Goal: Information Seeking & Learning: Understand process/instructions

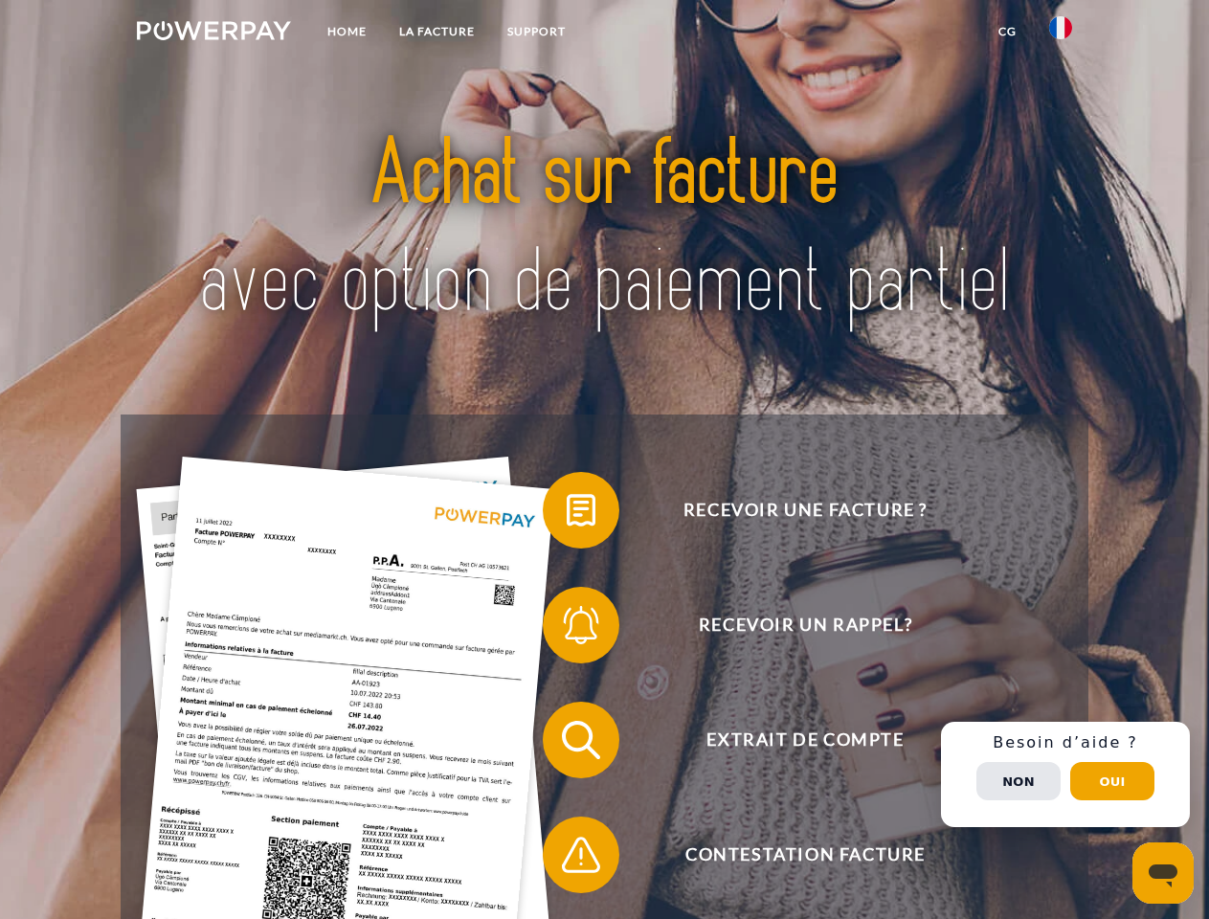
click at [213, 34] on img at bounding box center [214, 30] width 154 height 19
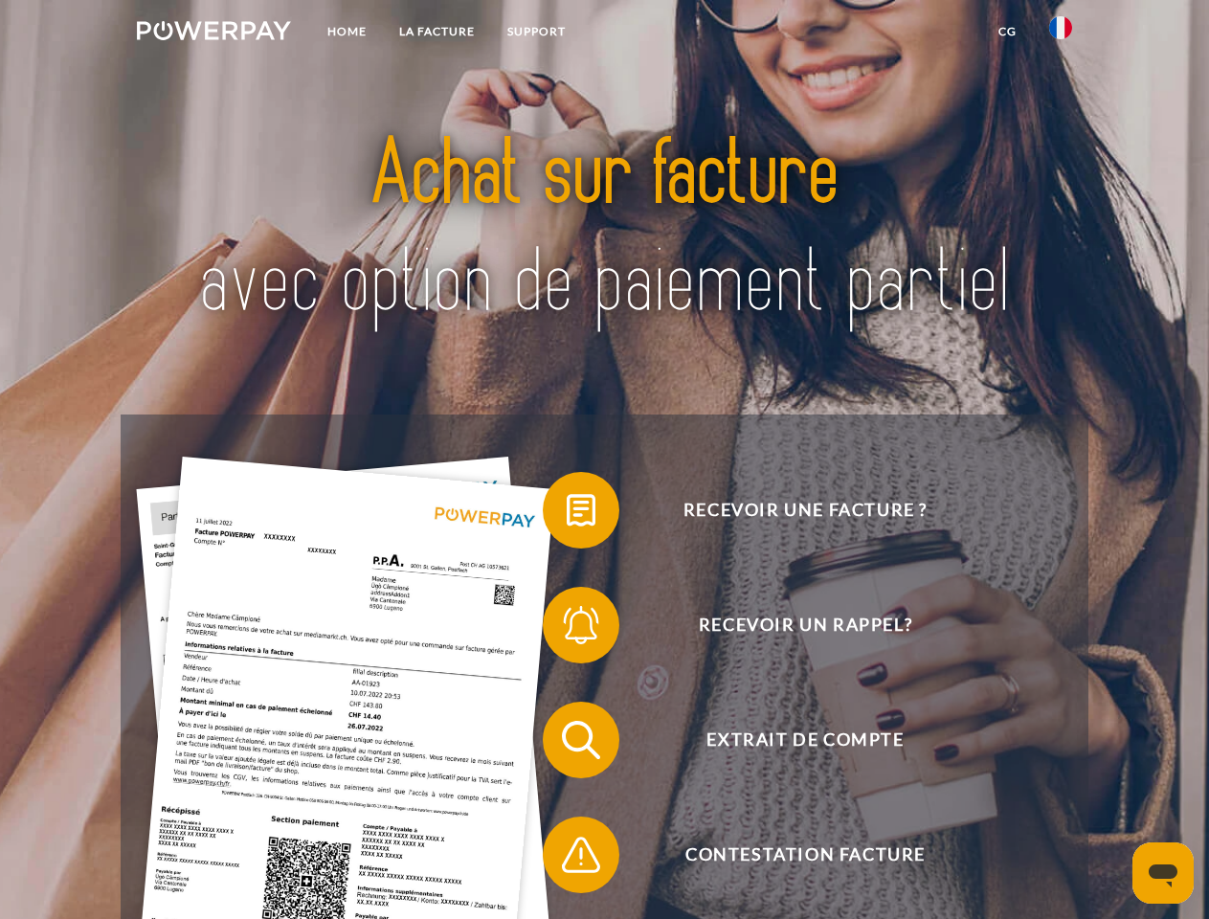
click at [1061, 34] on img at bounding box center [1060, 27] width 23 height 23
click at [1007, 32] on link "CG" at bounding box center [1007, 31] width 51 height 34
click at [567, 514] on span at bounding box center [552, 510] width 96 height 96
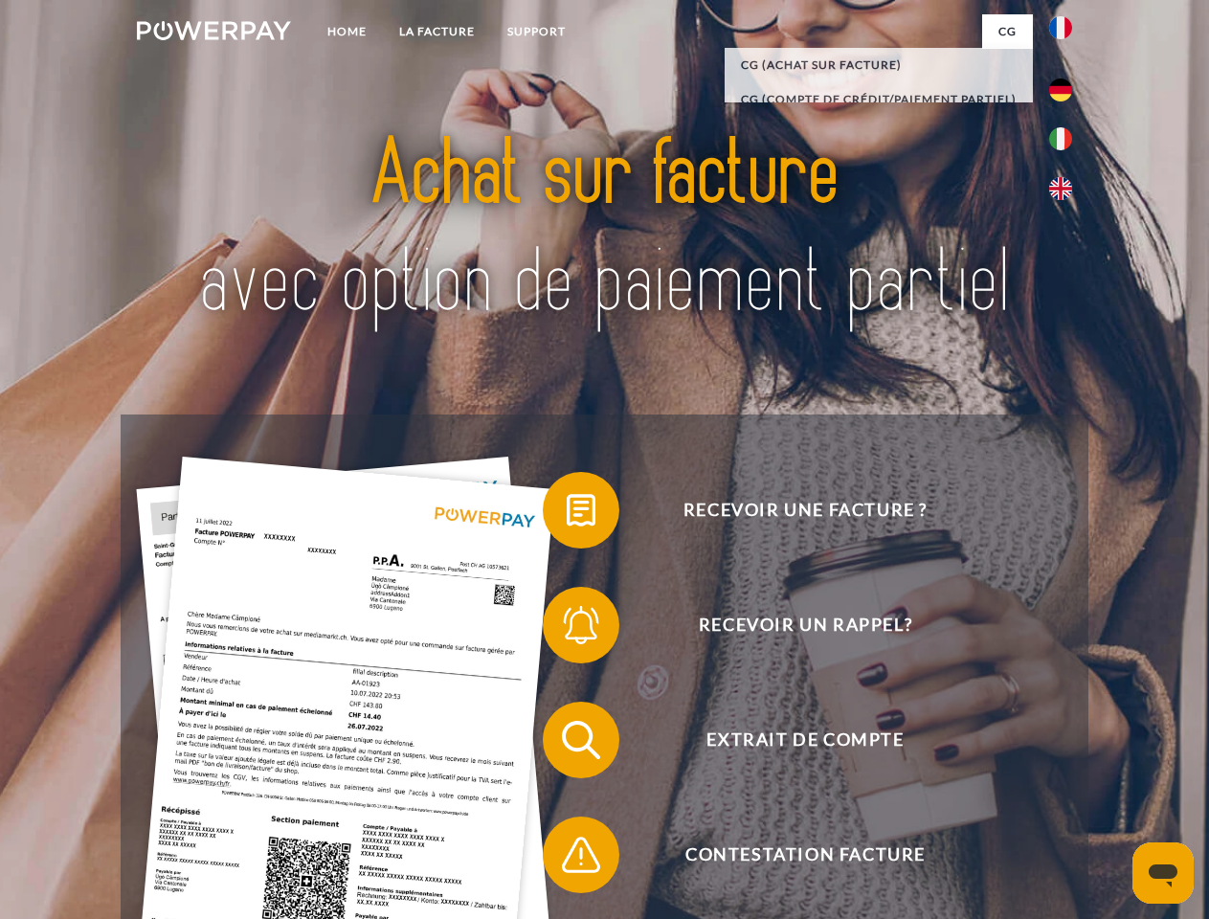
click at [567, 629] on span at bounding box center [552, 625] width 96 height 96
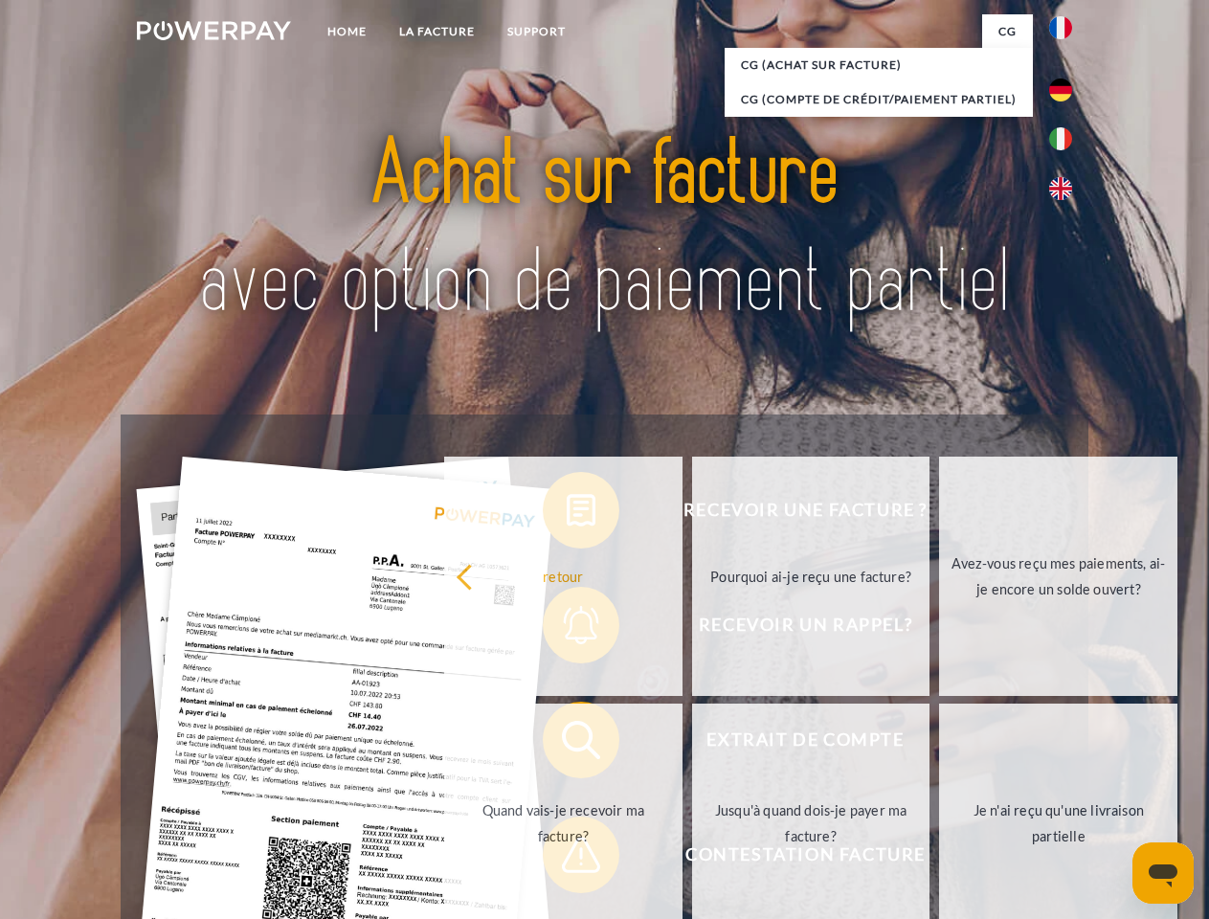
click at [692, 744] on link "Jusqu'à quand dois-je payer ma facture?" at bounding box center [811, 823] width 238 height 239
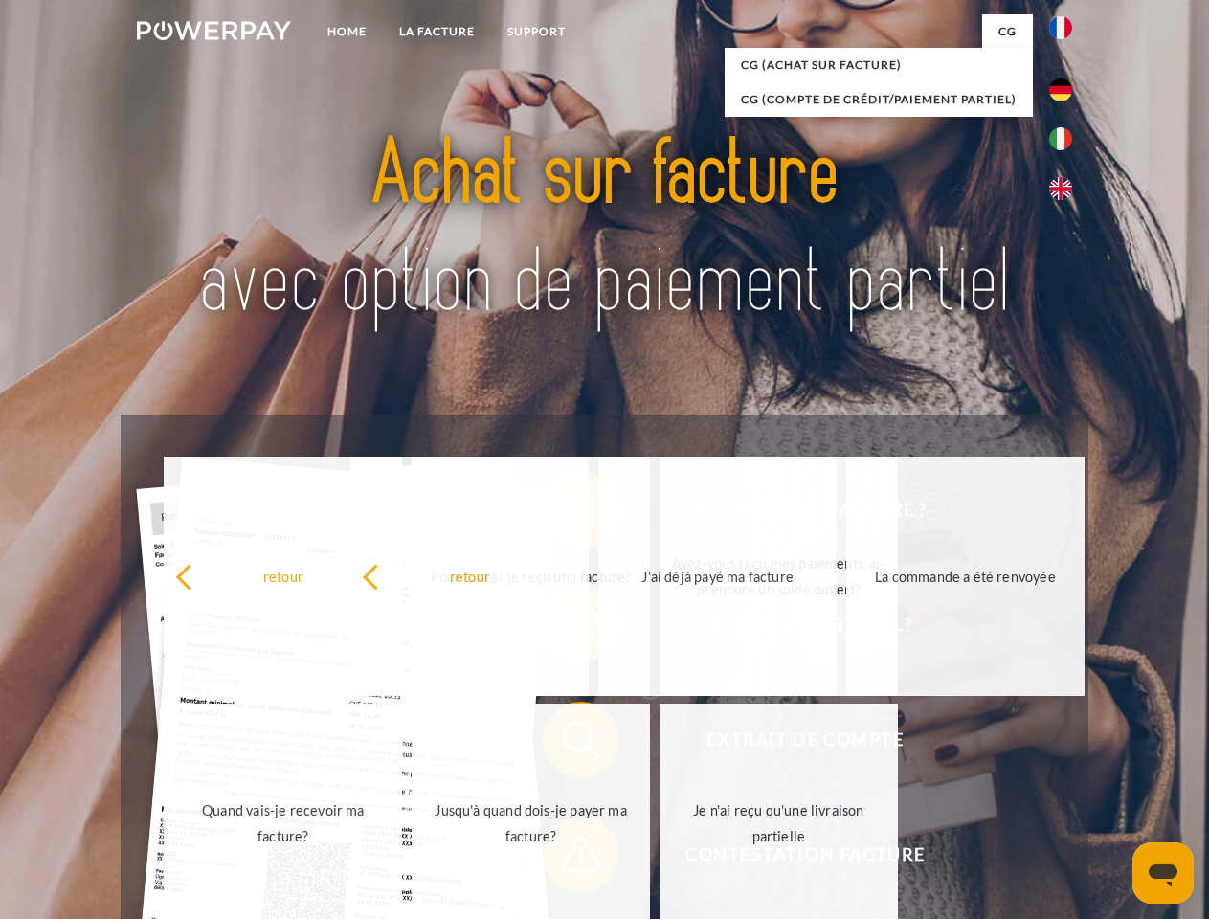
click at [660, 859] on link "Je n'ai reçu qu'une livraison partielle" at bounding box center [779, 823] width 238 height 239
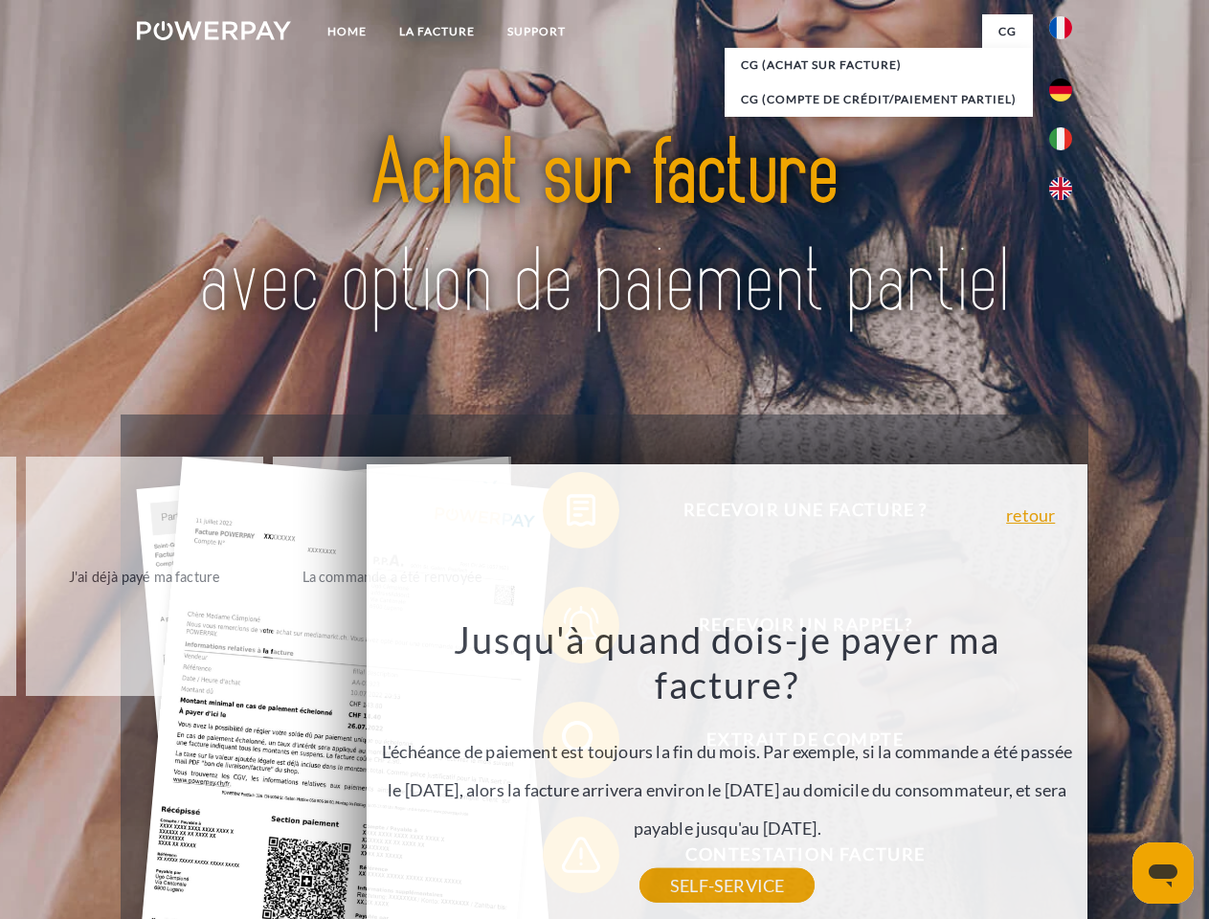
click at [1065, 774] on div "Recevoir une facture ? Recevoir un rappel? Extrait de compte retour" at bounding box center [604, 797] width 967 height 766
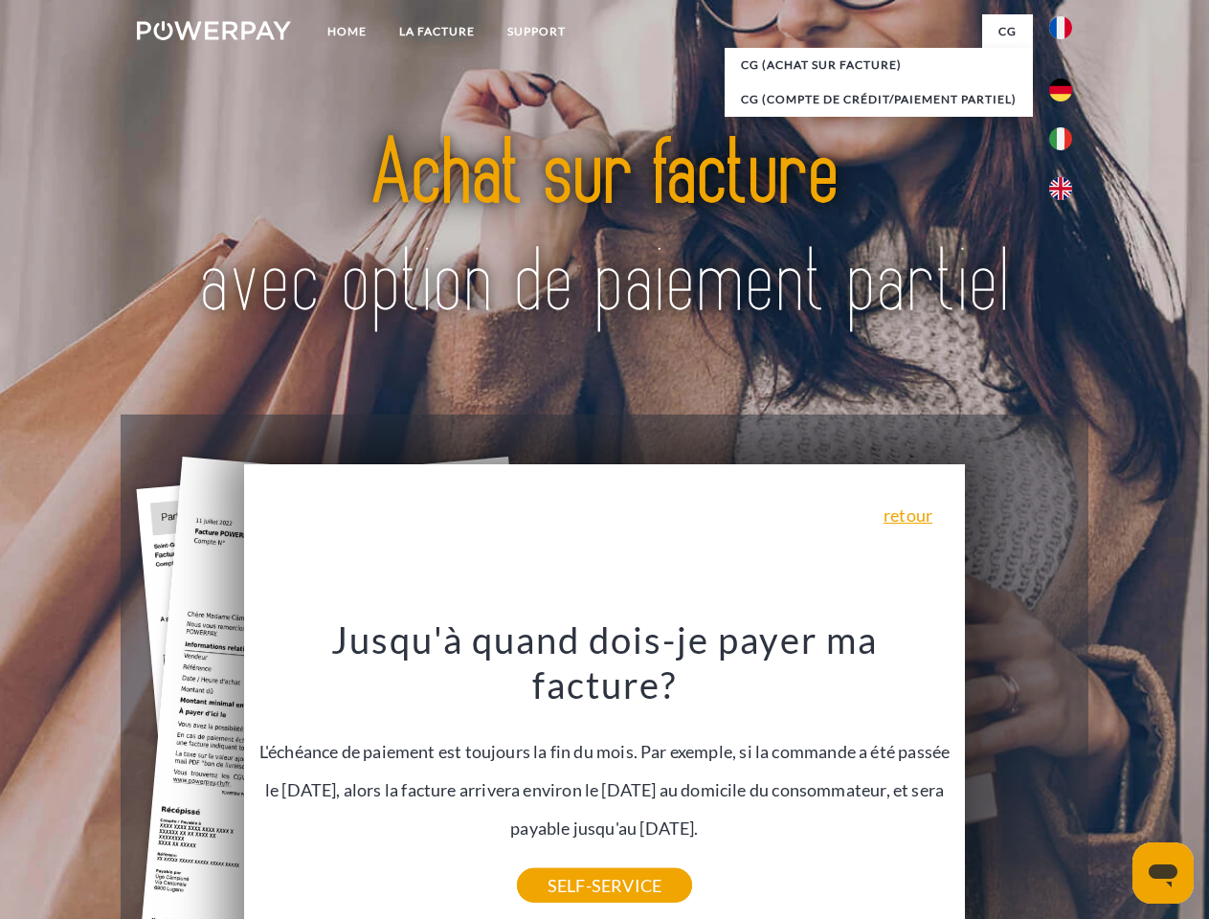
click at [1018, 778] on span "Extrait de compte" at bounding box center [804, 740] width 469 height 77
click at [1112, 781] on header "Home LA FACTURE Support" at bounding box center [604, 661] width 1209 height 1322
